Goal: Information Seeking & Learning: Find contact information

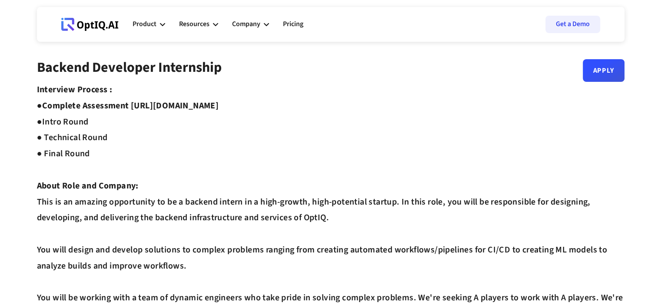
scroll to position [3, 0]
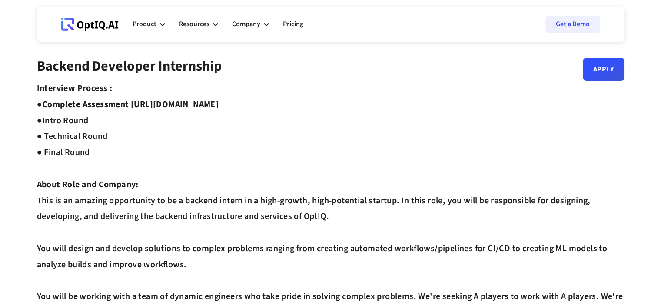
drag, startPoint x: 291, startPoint y: 103, endPoint x: 134, endPoint y: 100, distance: 157.0
copy strong "https://equip.co/assessments/GNUQn/"
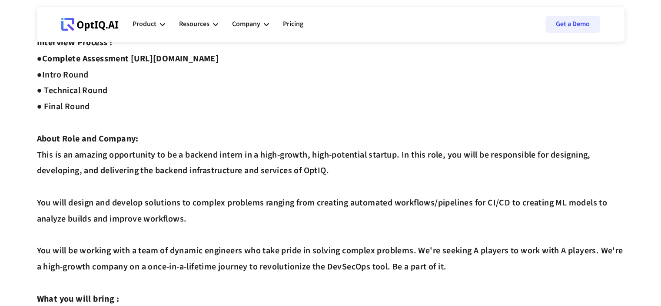
scroll to position [0, 0]
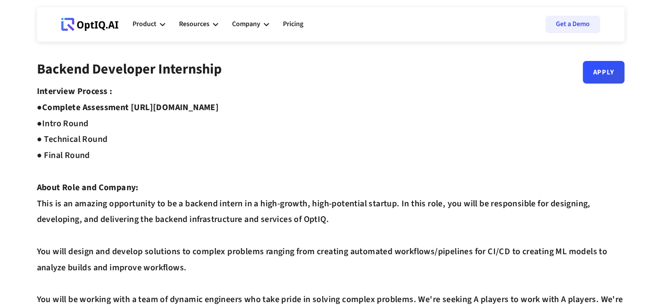
drag, startPoint x: 120, startPoint y: 18, endPoint x: 63, endPoint y: 20, distance: 56.1
click at [63, 20] on div "Webflow Homepage View dashboard Product AI infrastucture for data security Disc…" at bounding box center [331, 24] width 556 height 26
drag, startPoint x: 120, startPoint y: 24, endPoint x: 112, endPoint y: 24, distance: 7.4
click at [112, 24] on div "Webflow Homepage View dashboard Product AI infrastucture for data security Disc…" at bounding box center [331, 24] width 556 height 26
drag, startPoint x: 122, startPoint y: 25, endPoint x: 90, endPoint y: 32, distance: 32.6
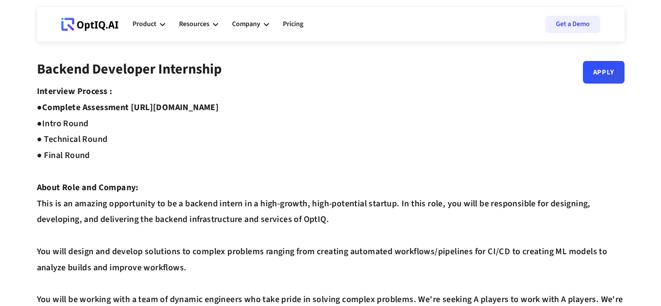
click at [90, 32] on div "Webflow Homepage View dashboard Product AI infrastucture for data security Disc…" at bounding box center [331, 24] width 556 height 26
click at [94, 27] on icon at bounding box center [89, 24] width 57 height 13
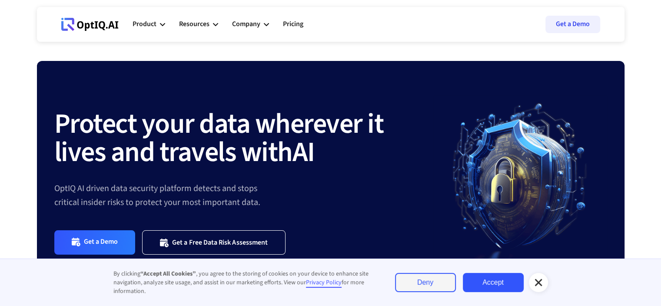
drag, startPoint x: 124, startPoint y: 28, endPoint x: 93, endPoint y: 22, distance: 31.0
click at [93, 22] on div "Webflow Homepage View dashboard Product AI infrastucture for data security Disc…" at bounding box center [331, 24] width 556 height 26
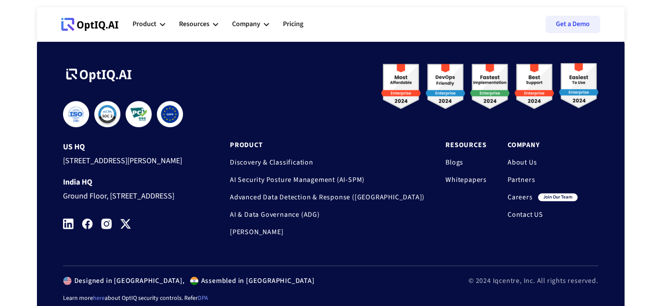
scroll to position [685, 0]
drag, startPoint x: 133, startPoint y: 240, endPoint x: 39, endPoint y: 208, distance: 99.4
click at [39, 208] on div "**********" at bounding box center [331, 178] width 588 height 282
copy div "Ground Floor, [STREET_ADDRESS]"
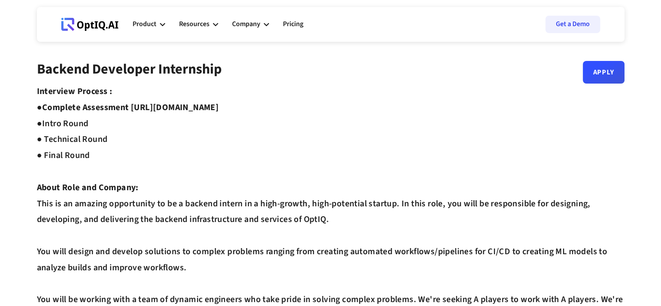
click at [183, 109] on strong "Complete Assessment [URL][DOMAIN_NAME] ●" at bounding box center [128, 115] width 182 height 28
drag, startPoint x: 296, startPoint y: 107, endPoint x: 130, endPoint y: 109, distance: 165.2
copy strong "[URL][DOMAIN_NAME]"
